Goal: Task Accomplishment & Management: Use online tool/utility

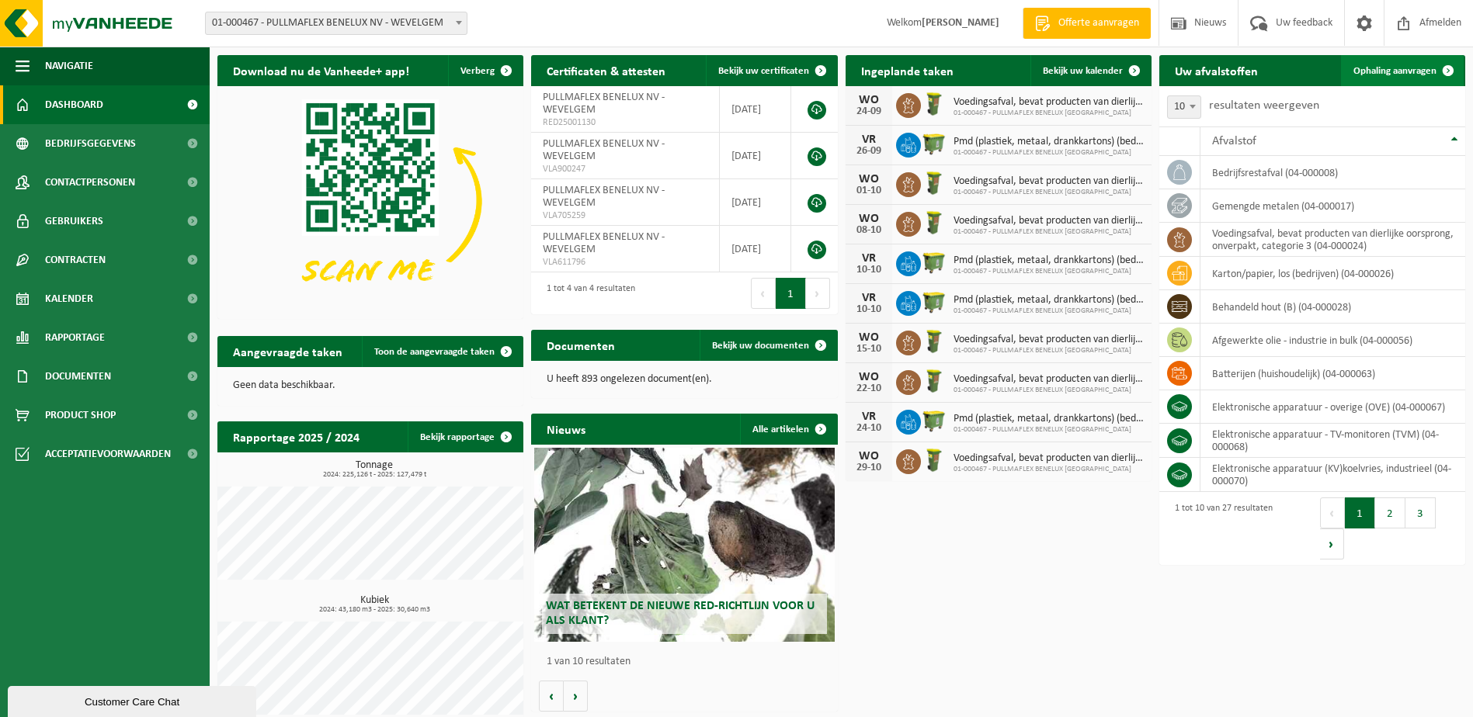
click at [1424, 78] on link "Ophaling aanvragen" at bounding box center [1402, 70] width 123 height 31
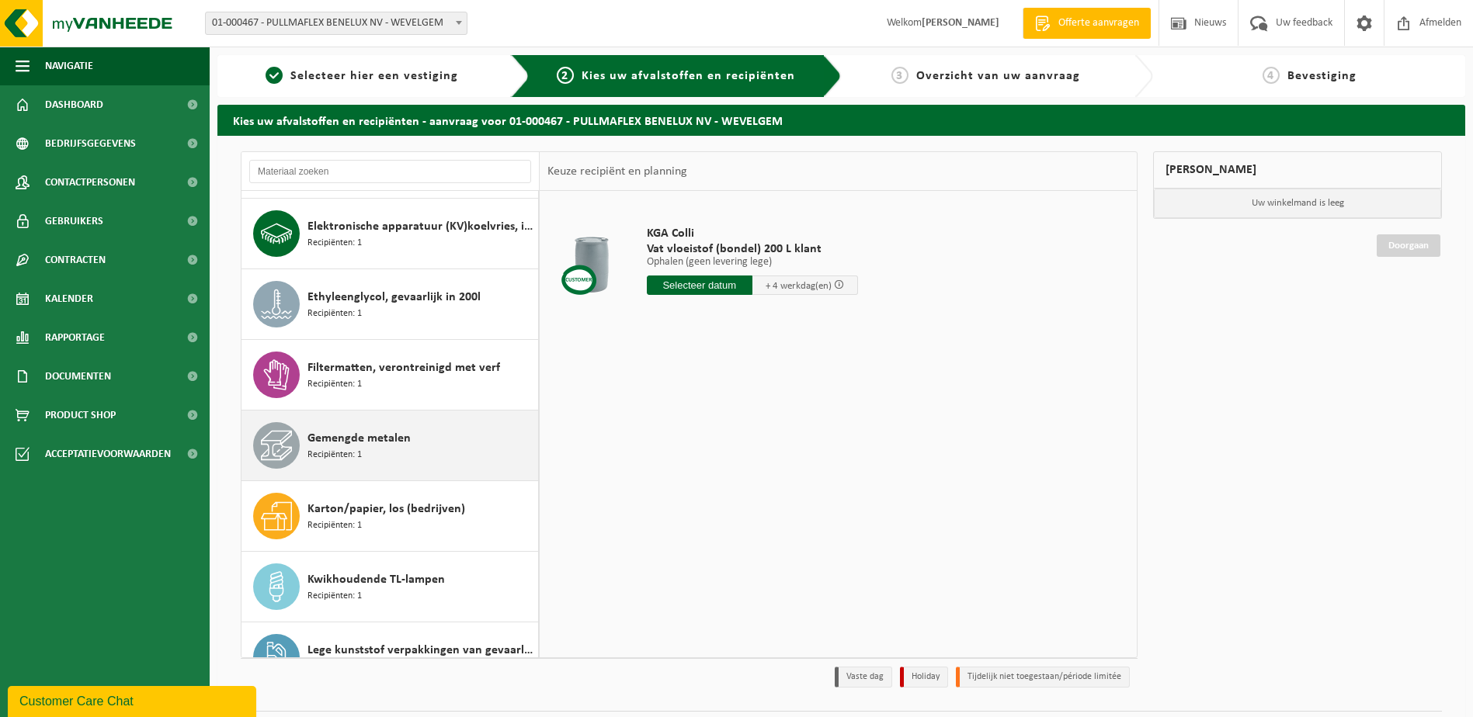
click at [390, 444] on span "Gemengde metalen" at bounding box center [358, 438] width 103 height 19
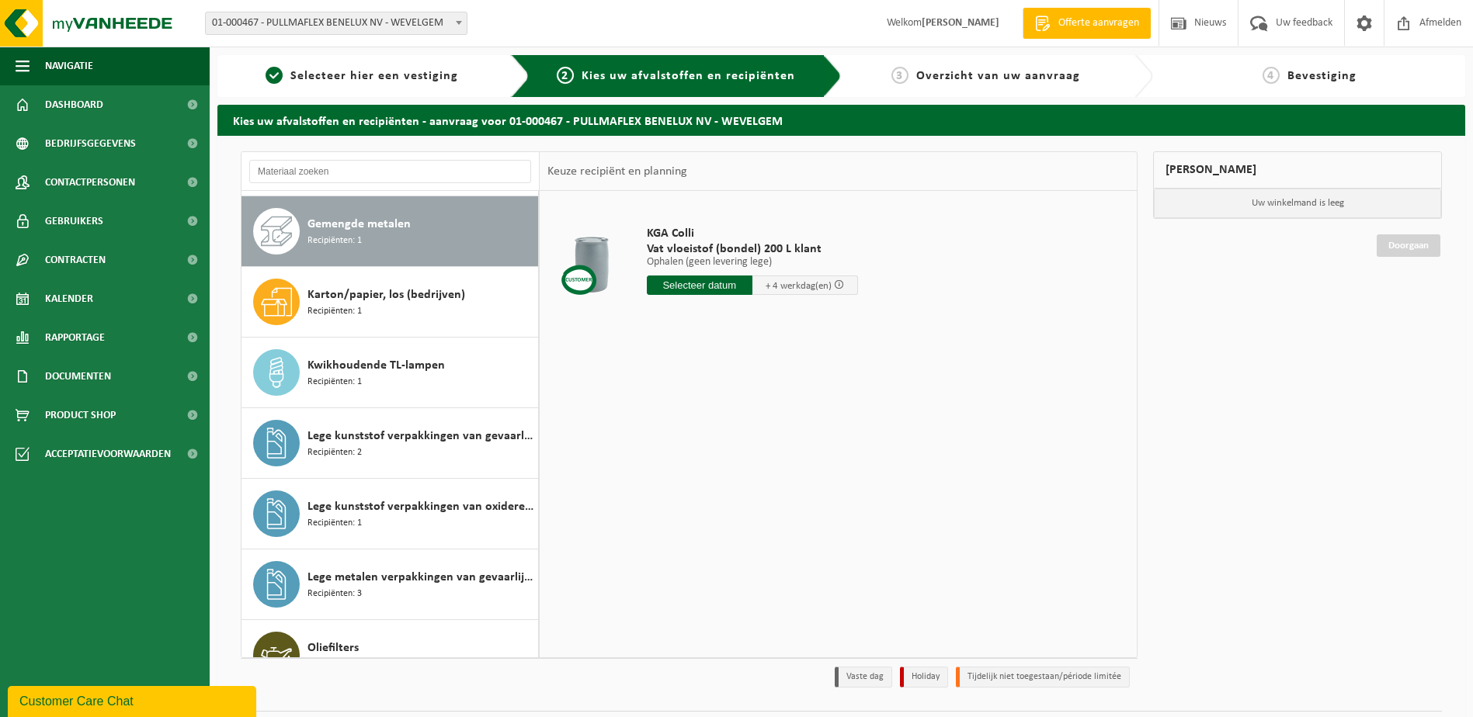
scroll to position [919, 0]
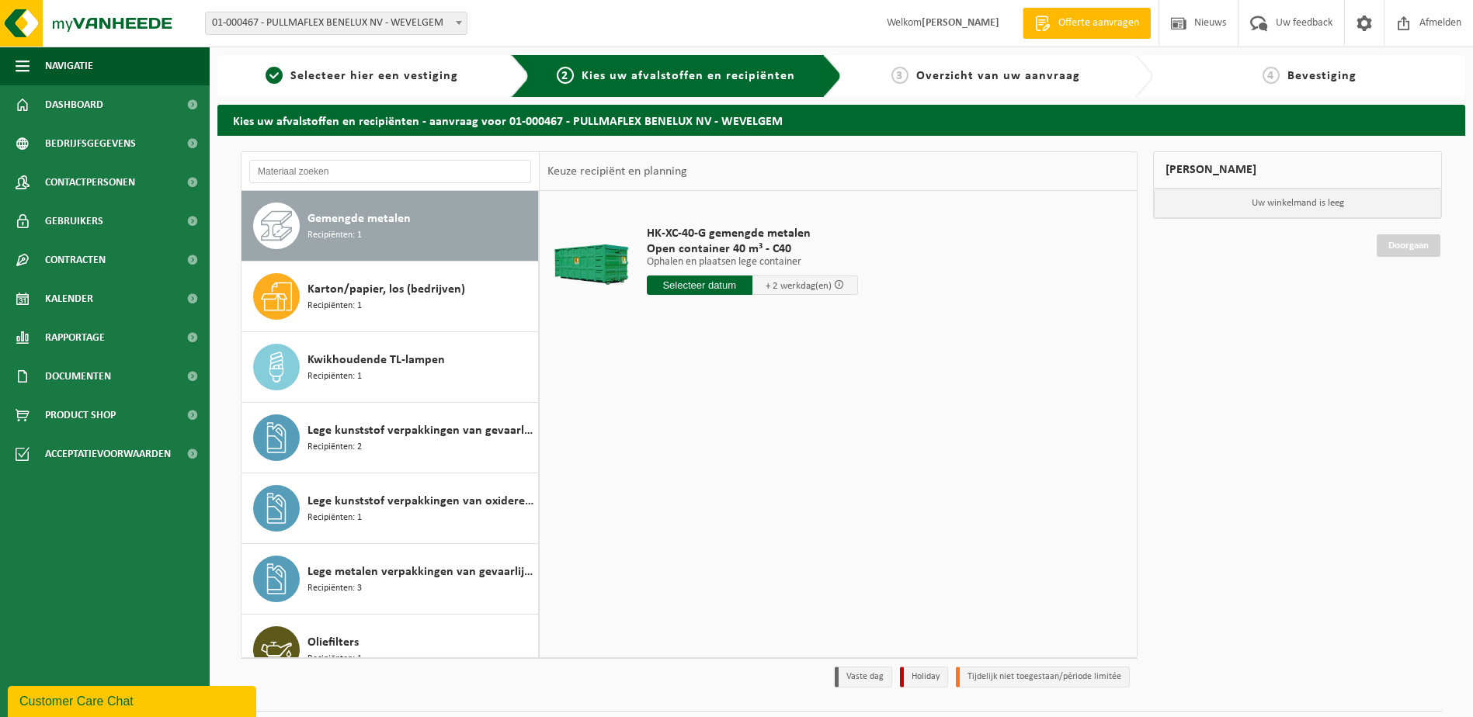
click at [719, 284] on input "text" at bounding box center [700, 285] width 106 height 19
drag, startPoint x: 738, startPoint y: 445, endPoint x: 745, endPoint y: 476, distance: 31.7
click at [738, 446] on div "25" at bounding box center [742, 448] width 27 height 25
type input "Van 2025-09-25"
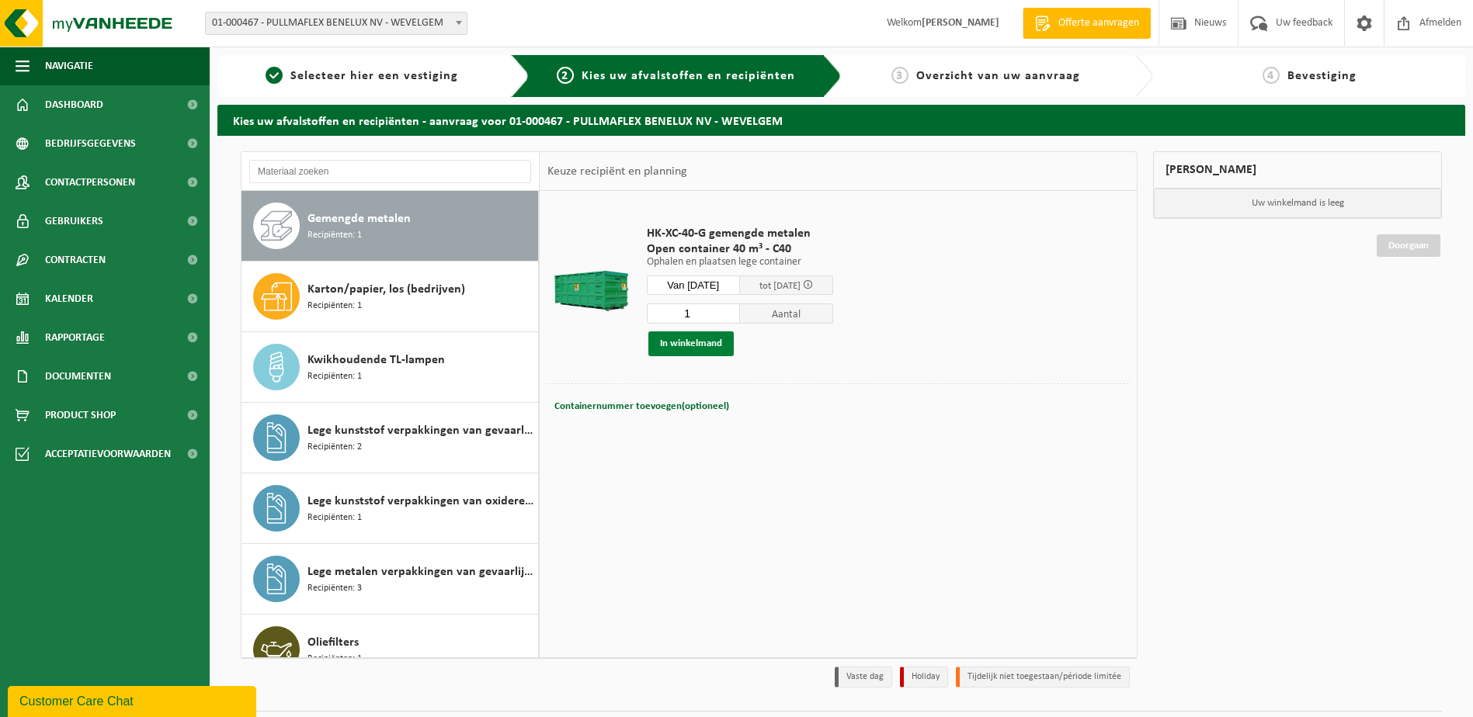
click at [688, 346] on button "In winkelmand" at bounding box center [690, 344] width 85 height 25
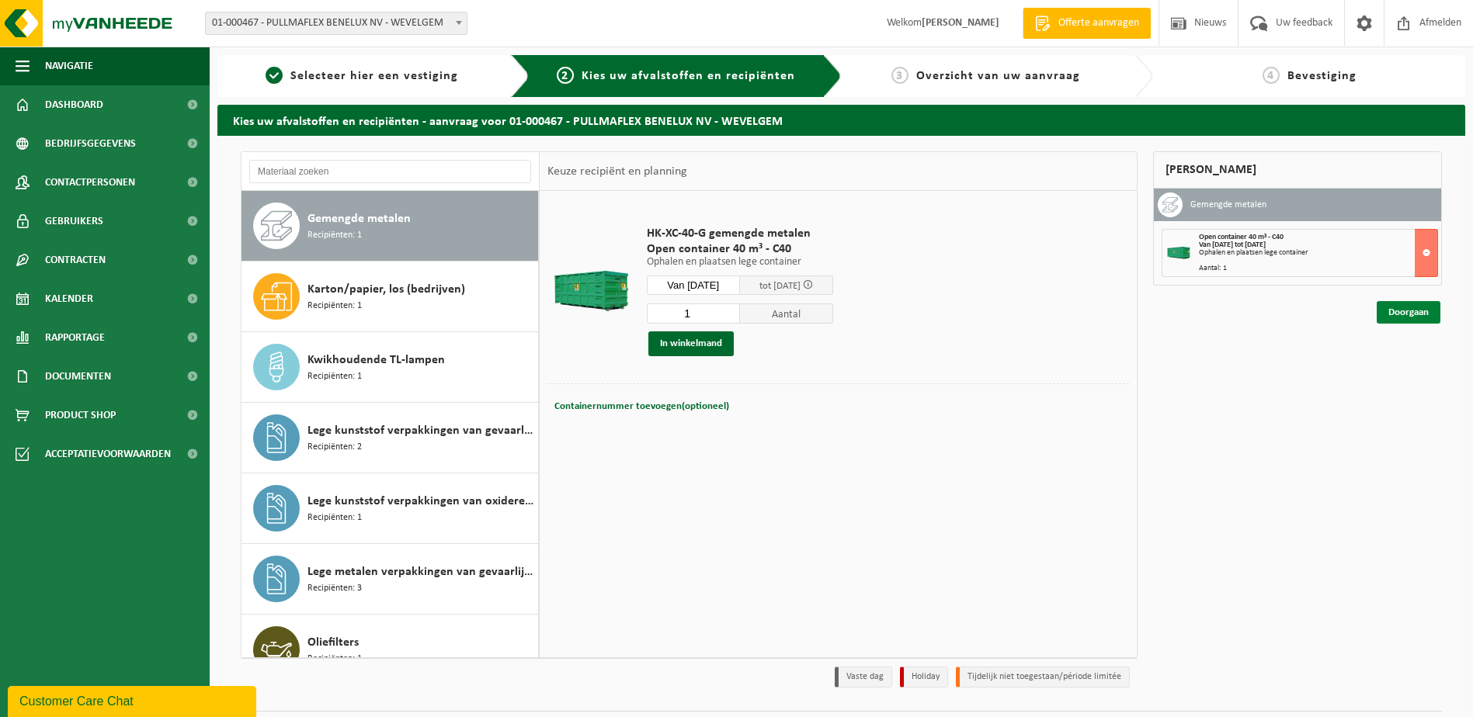
click at [1416, 314] on link "Doorgaan" at bounding box center [1409, 312] width 64 height 23
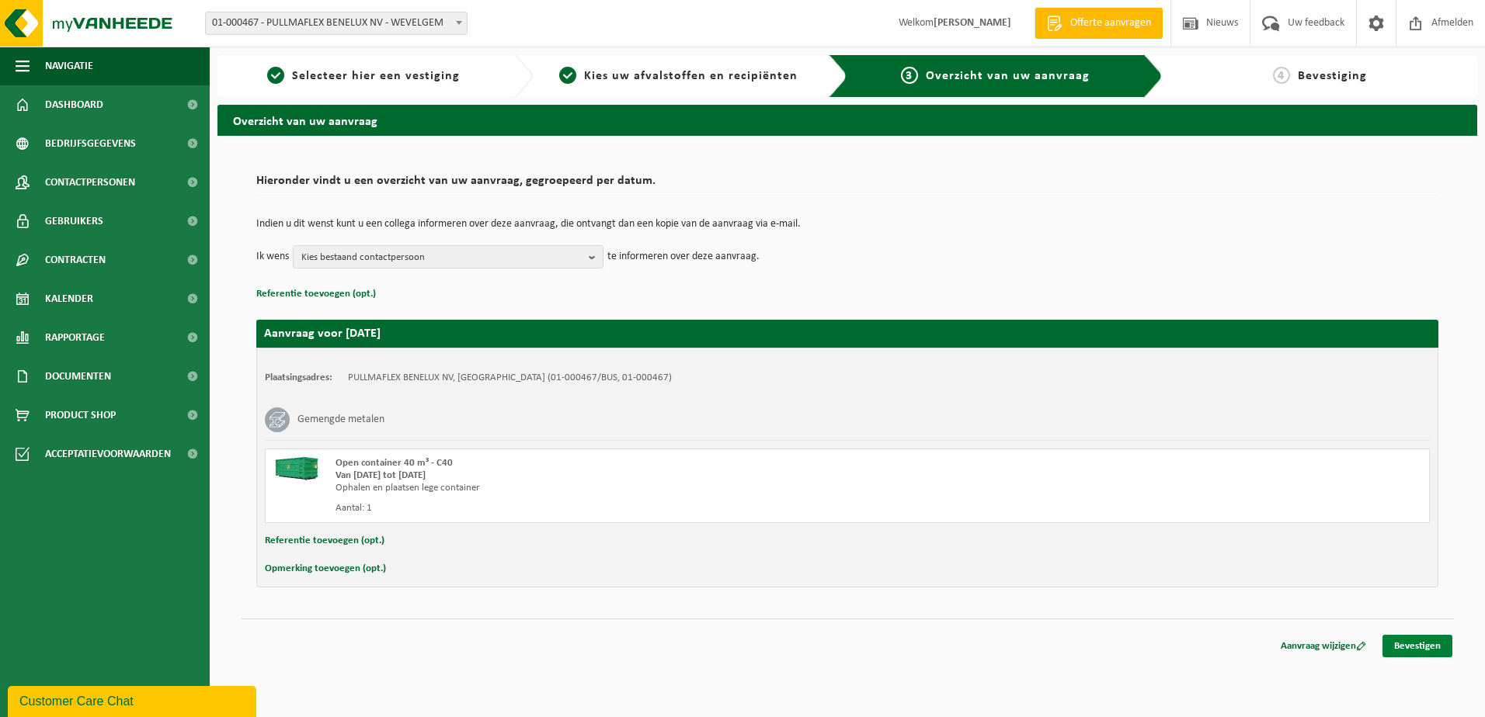
click at [1423, 643] on link "Bevestigen" at bounding box center [1417, 646] width 70 height 23
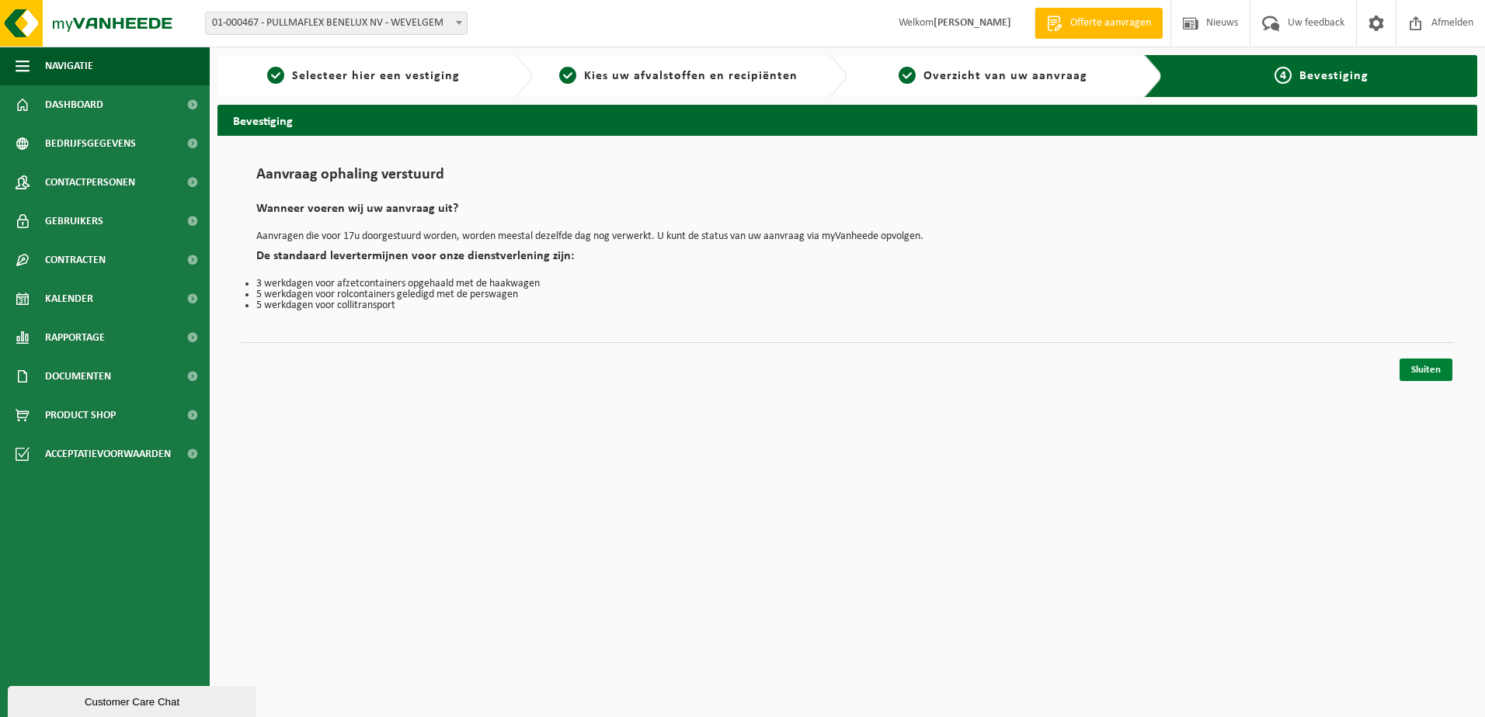
click at [1439, 372] on link "Sluiten" at bounding box center [1425, 370] width 53 height 23
